Goal: Task Accomplishment & Management: Complete application form

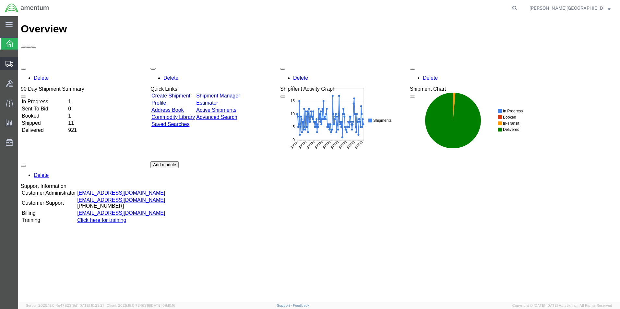
click at [6, 66] on icon at bounding box center [10, 64] width 8 height 6
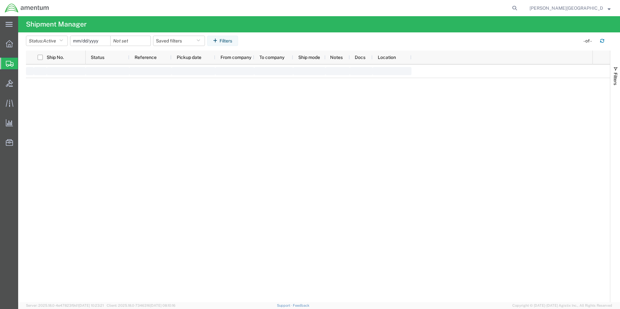
click at [0, 0] on span "Create Shipment" at bounding box center [0, 0] width 0 height 0
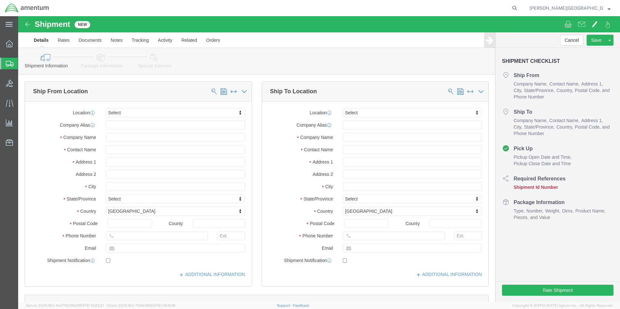
select select
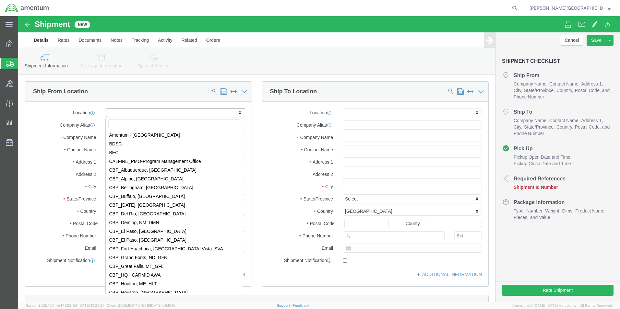
scroll to position [1200, 0]
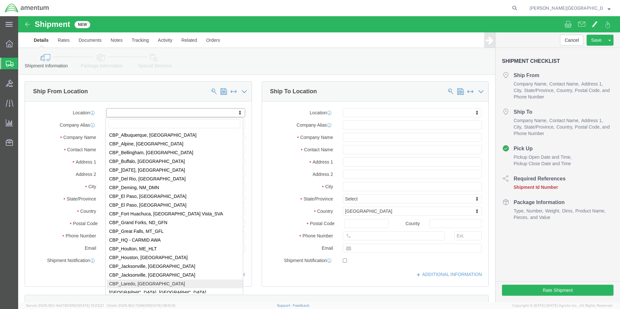
select select "49940"
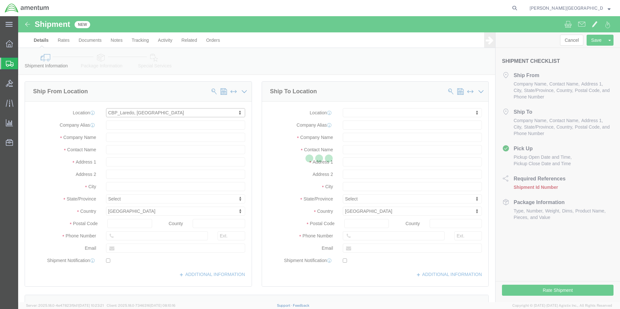
select select "[GEOGRAPHIC_DATA]"
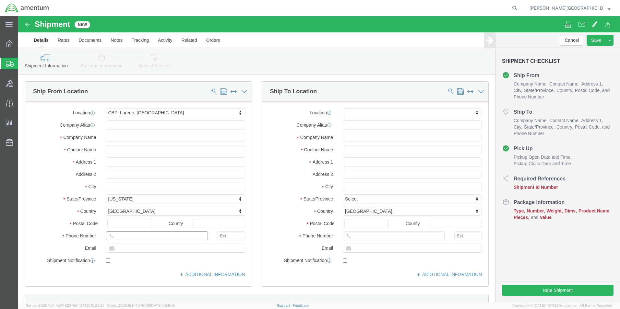
drag, startPoint x: 132, startPoint y: 222, endPoint x: 94, endPoint y: 220, distance: 37.3
click div
type input "[PHONE_NUMBER]"
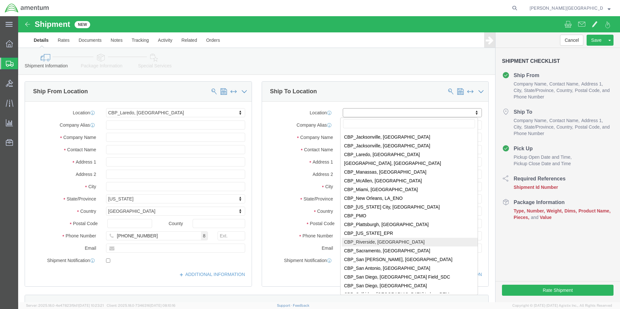
scroll to position [1330, 0]
select select "49945"
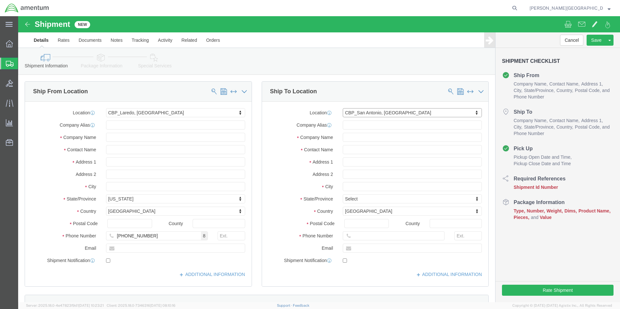
select select "[GEOGRAPHIC_DATA]"
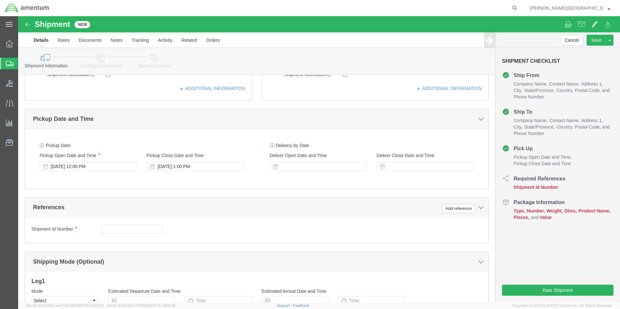
scroll to position [227, 0]
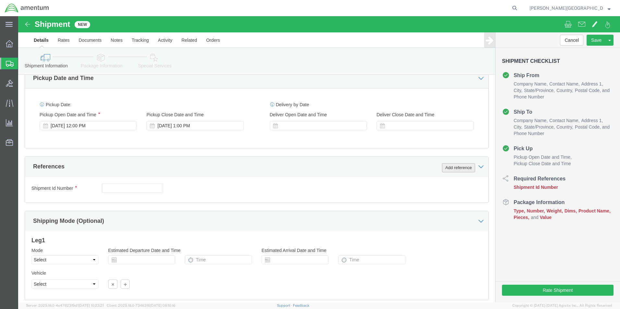
click button "Add reference"
click select "Select Account Type Activity ID Airline Appointment Number ASN Batch Request # …"
select select "DEPT"
click select "Select Account Type Activity ID Airline Appointment Number ASN Batch Request # …"
click input "text"
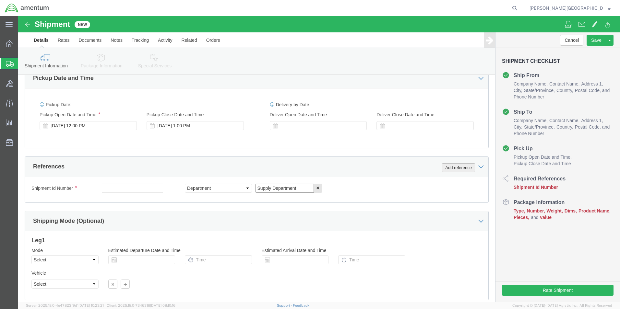
type input "Supply Department"
click button "Add reference"
drag, startPoint x: 379, startPoint y: 172, endPoint x: 379, endPoint y: 176, distance: 3.6
click select "Select Account Type Activity ID Airline Appointment Number ASN Batch Request # …"
select select "PROJNUM"
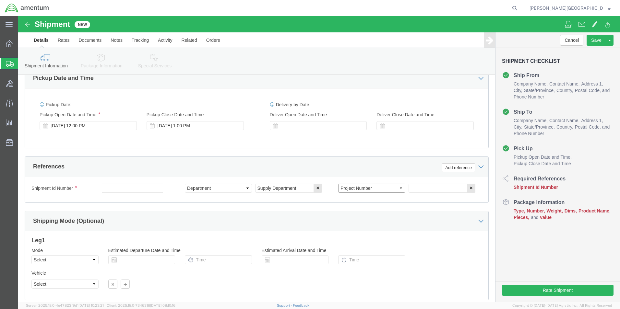
click select "Select Account Type Activity ID Airline Appointment Number ASN Batch Request # …"
click input "text"
click input "6118.02.03.2219.000.LRT.0000"
type input "6118.03.03.2219.000.LRT.0000"
click button "Add reference"
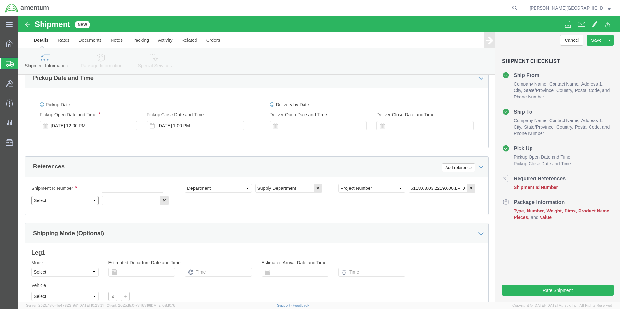
click select "Select Account Type Activity ID Airline Appointment Number ASN Batch Request # …"
select select "CUSTREF"
click select "Select Account Type Activity ID Airline Appointment Number ASN Batch Request # …"
click input "text"
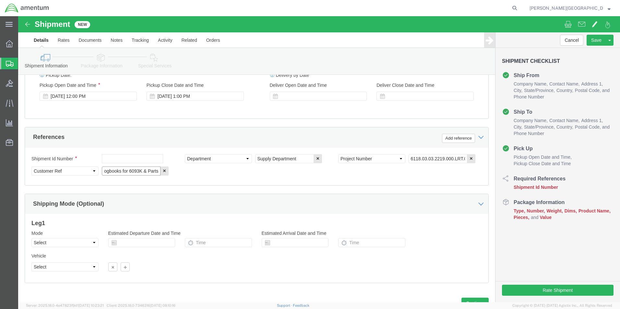
scroll to position [283, 0]
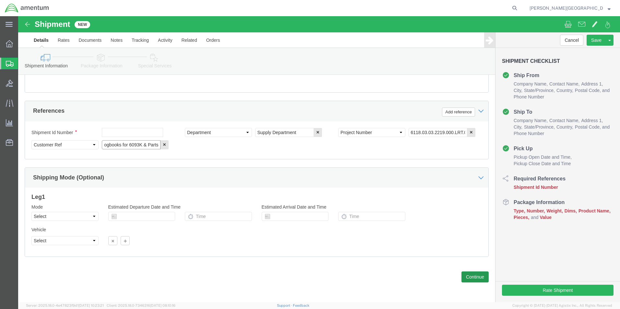
type input "Logbooks for 6093K & Parts"
click button "Continue"
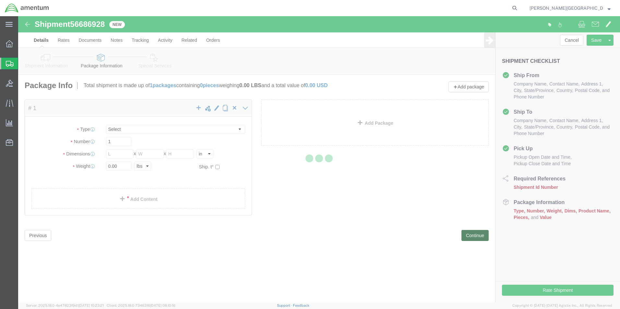
select select "CBOX"
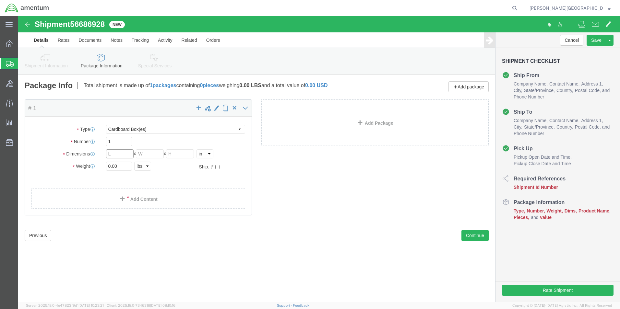
click input "text"
type input "15"
click input "text"
type input "11"
click input "text"
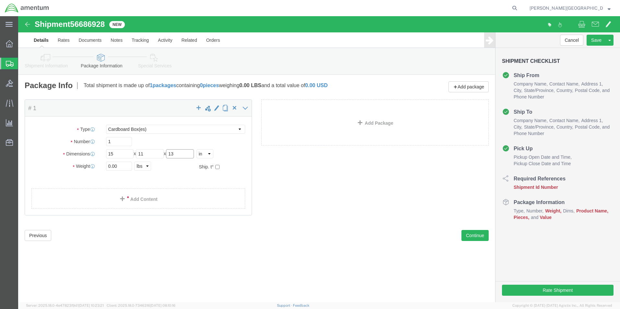
type input "13"
click input "0.00"
type input "18.00"
click link "Add Content"
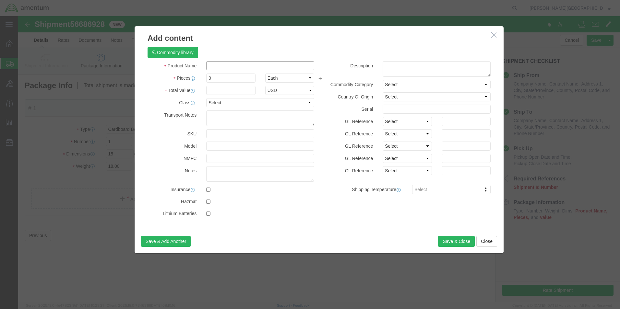
click input "text"
type input "Logbooks for 6093K"
click textarea
click textarea "Adapter PN: 112444 Ring Seal PN: 81811-120 Seal PN: DHS613-595.00 Seal PN: MS29…"
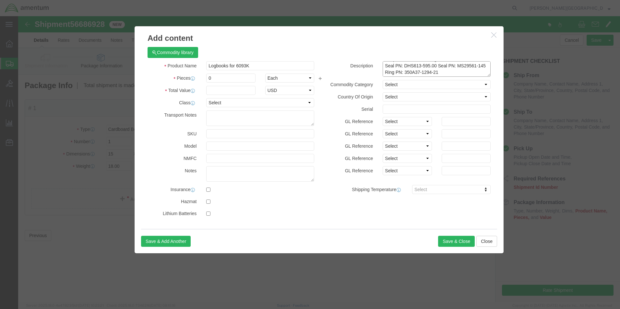
click textarea "Adapter PN: 112444 Ring Seal PN: 81811-120 Seal PN: DHS613-595.00 Seal PN: MS29…"
type textarea "Adapter PN: 112444 Ring Seal PN: 81811-120 Seal PN: DHS613-595.00 Seal PN: MS29…"
click input "0"
type input "15"
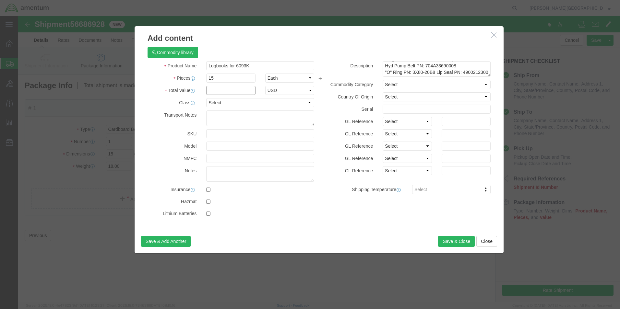
click input "text"
type input "1500.00"
click button "Save & Close"
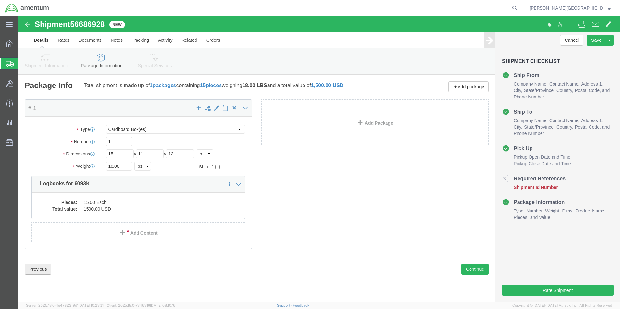
click button "Previous"
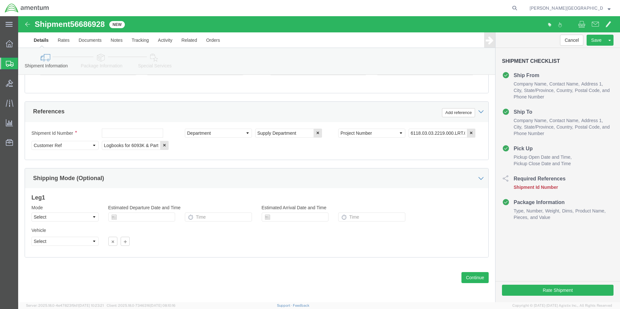
scroll to position [283, 0]
click input "text"
type input "56686928"
click button "Continue"
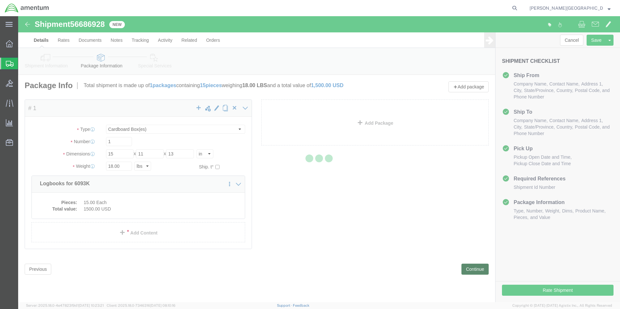
scroll to position [0, 0]
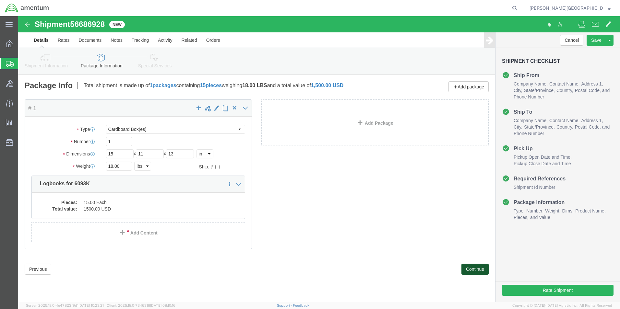
click button "Continue"
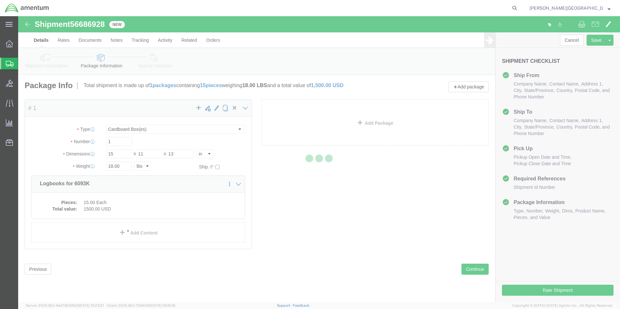
select select
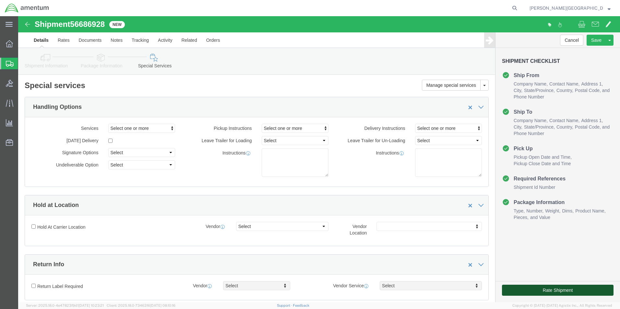
click button "Rate Shipment"
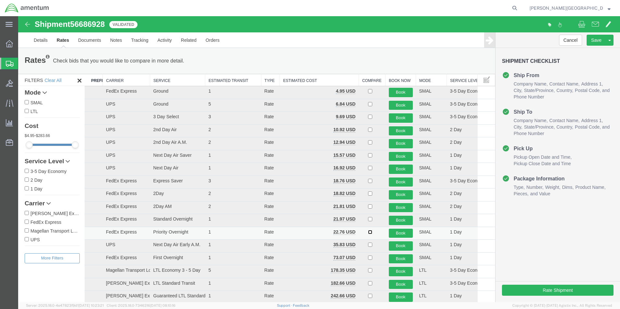
click at [368, 234] on input "checkbox" at bounding box center [370, 232] width 4 height 4
checkbox input "true"
click at [394, 233] on button "Book" at bounding box center [401, 233] width 24 height 9
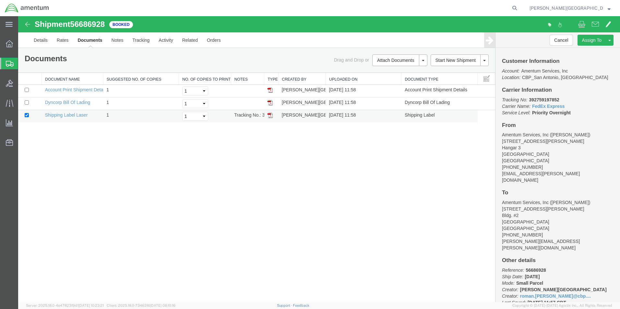
click at [271, 116] on img at bounding box center [270, 115] width 5 height 5
click at [46, 41] on link "Details" at bounding box center [40, 40] width 23 height 16
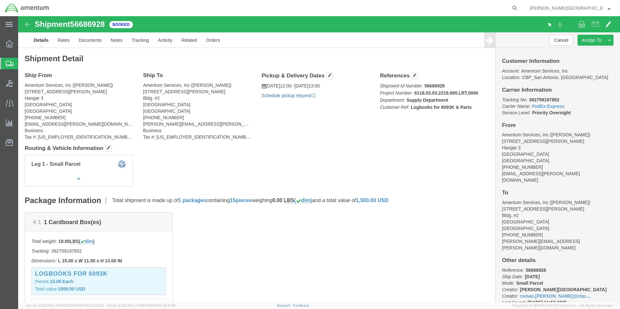
click link "Schedule pickup request"
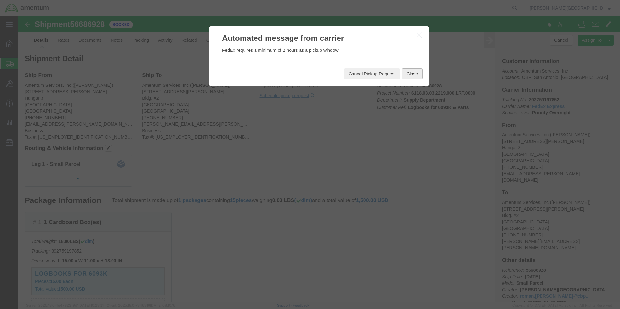
click button "Close"
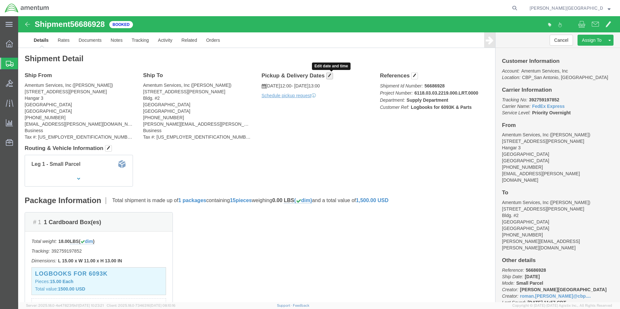
click span "button"
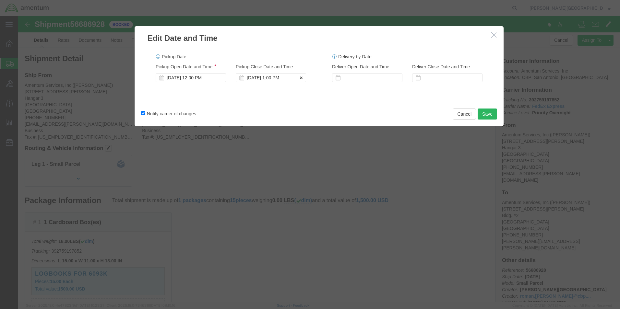
click div "[DATE] 1:00 PM"
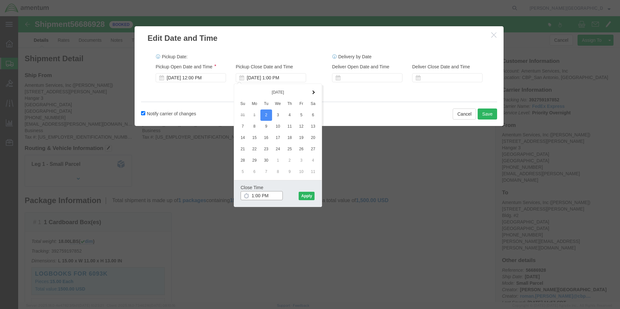
type input "3:00 PM"
click button "Apply"
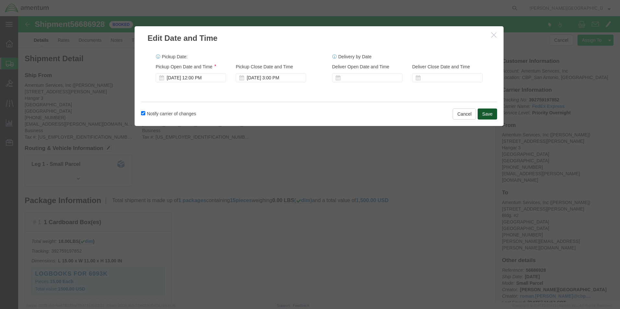
click button "Save"
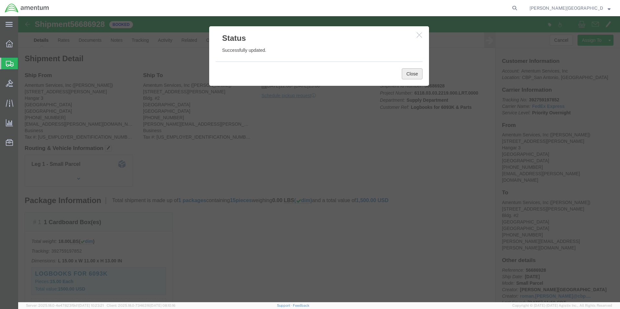
click button "Close"
